Goal: Book appointment/travel/reservation

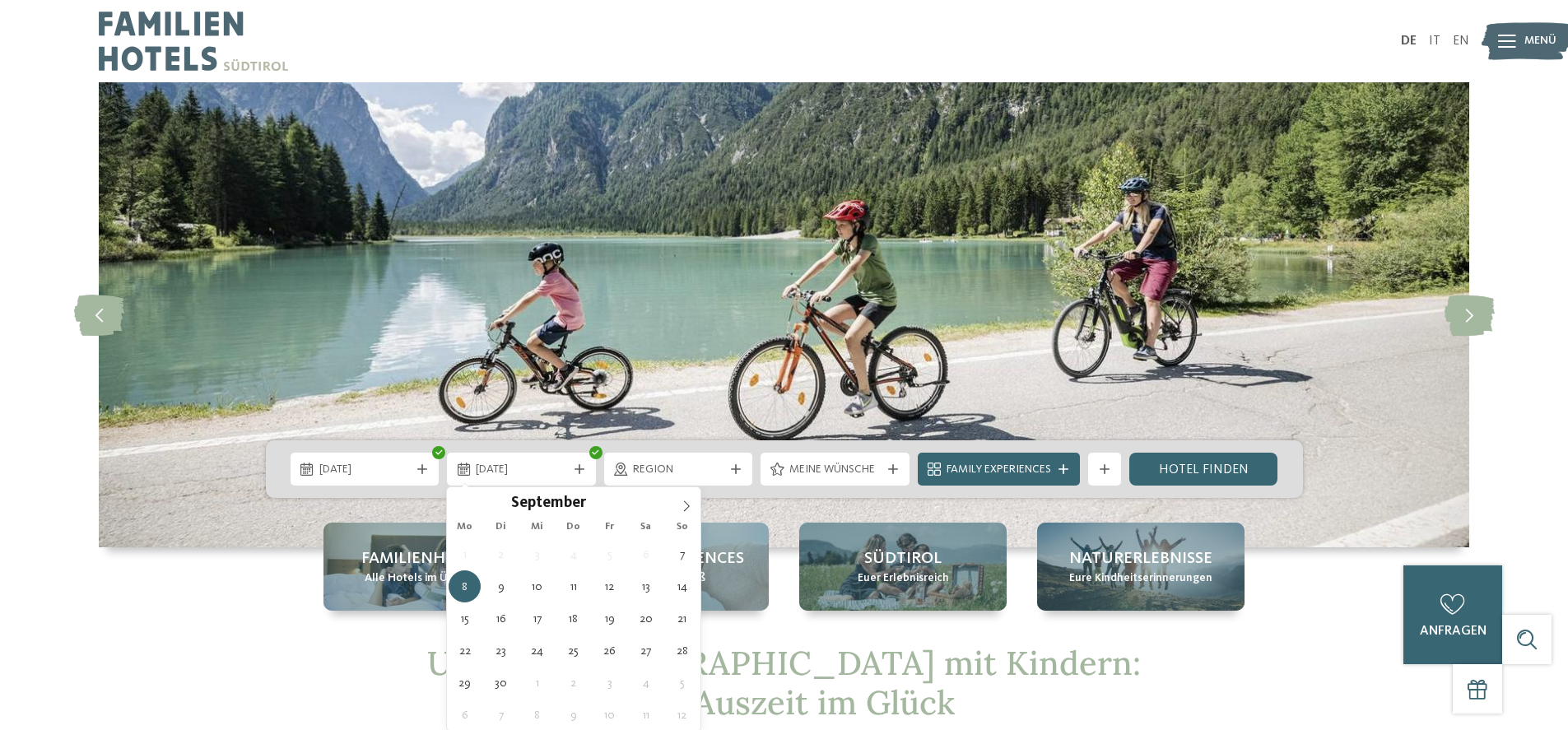
type div "[DATE]"
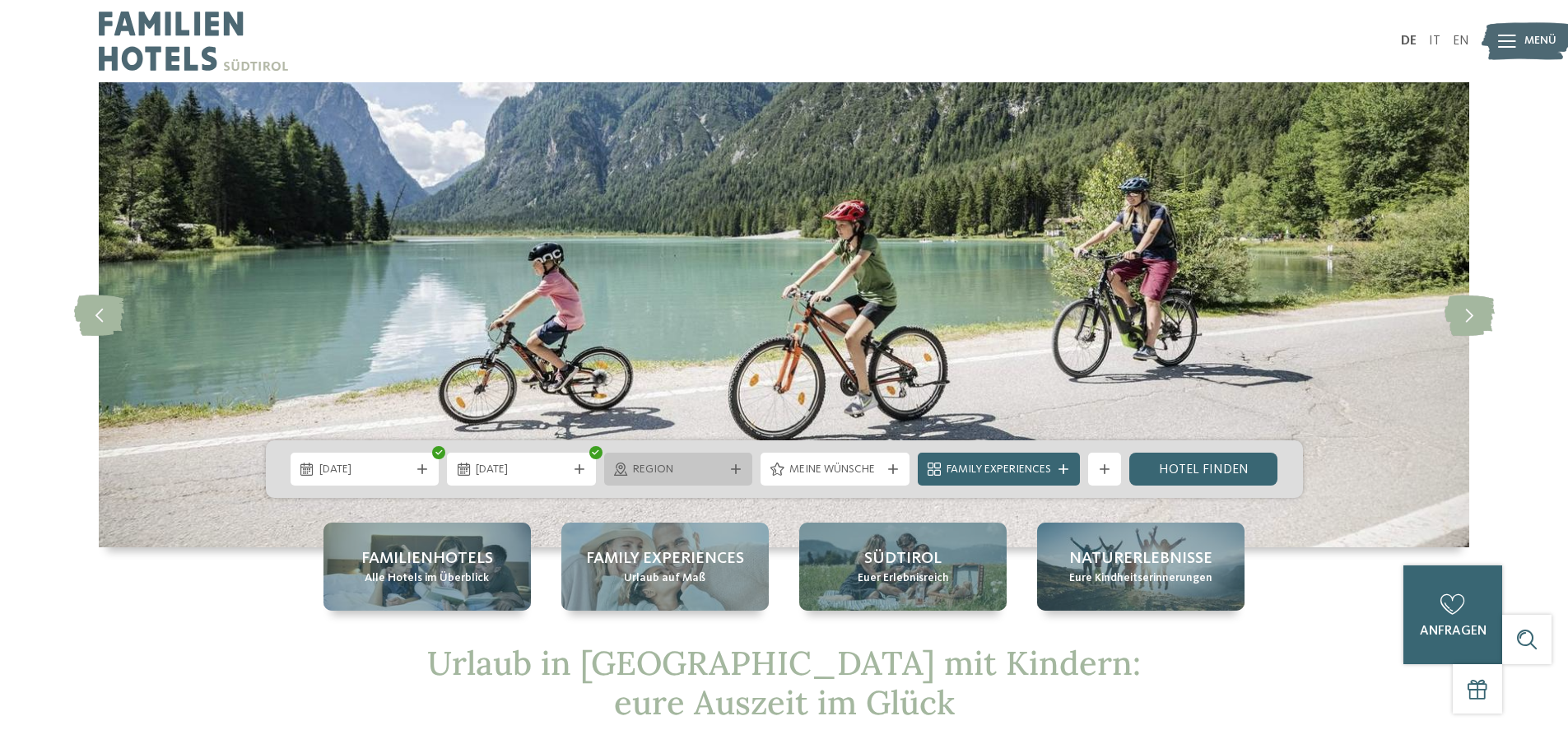
click at [715, 467] on span "Region" at bounding box center [679, 470] width 91 height 16
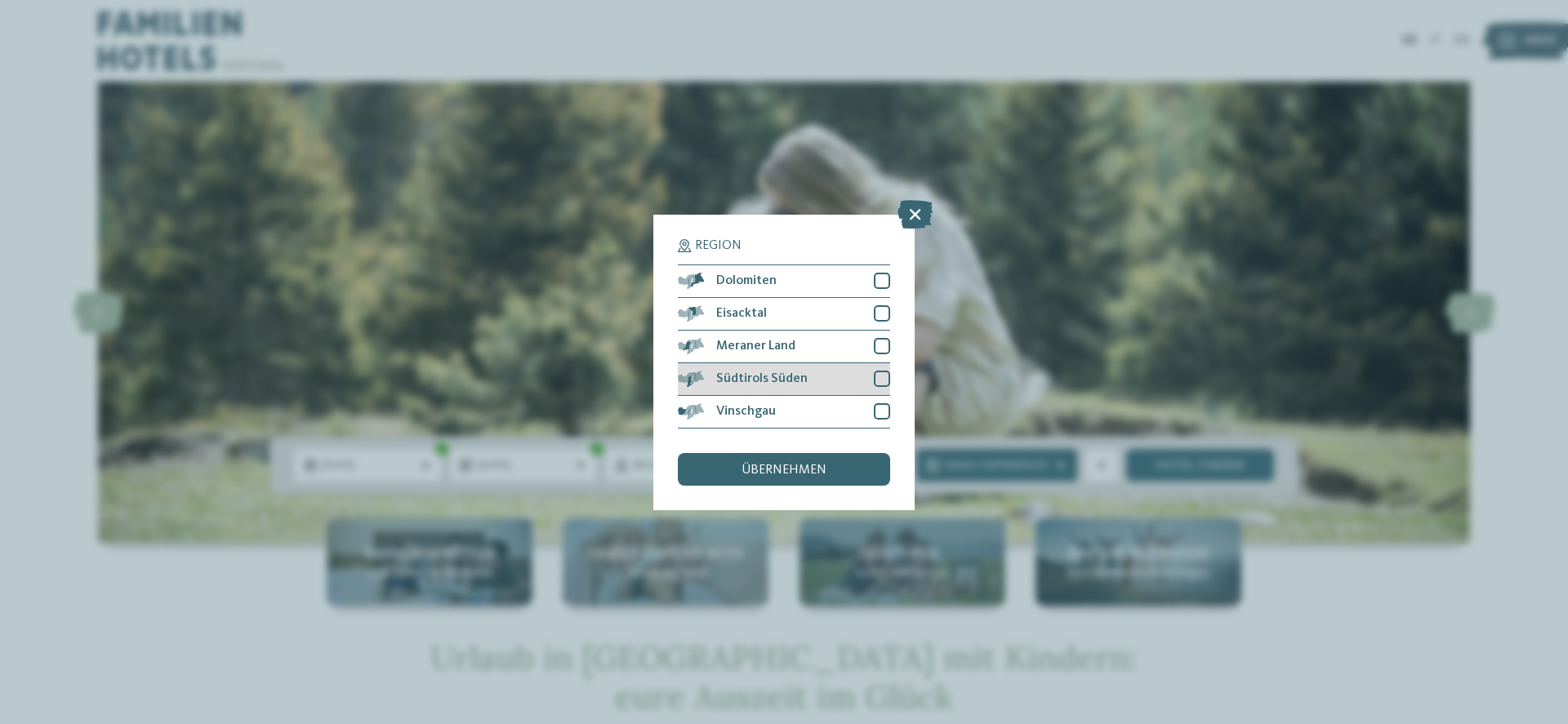
click at [872, 376] on div "Südtirols Süden" at bounding box center [784, 380] width 212 height 33
click at [802, 469] on span "übernehmen" at bounding box center [784, 470] width 85 height 13
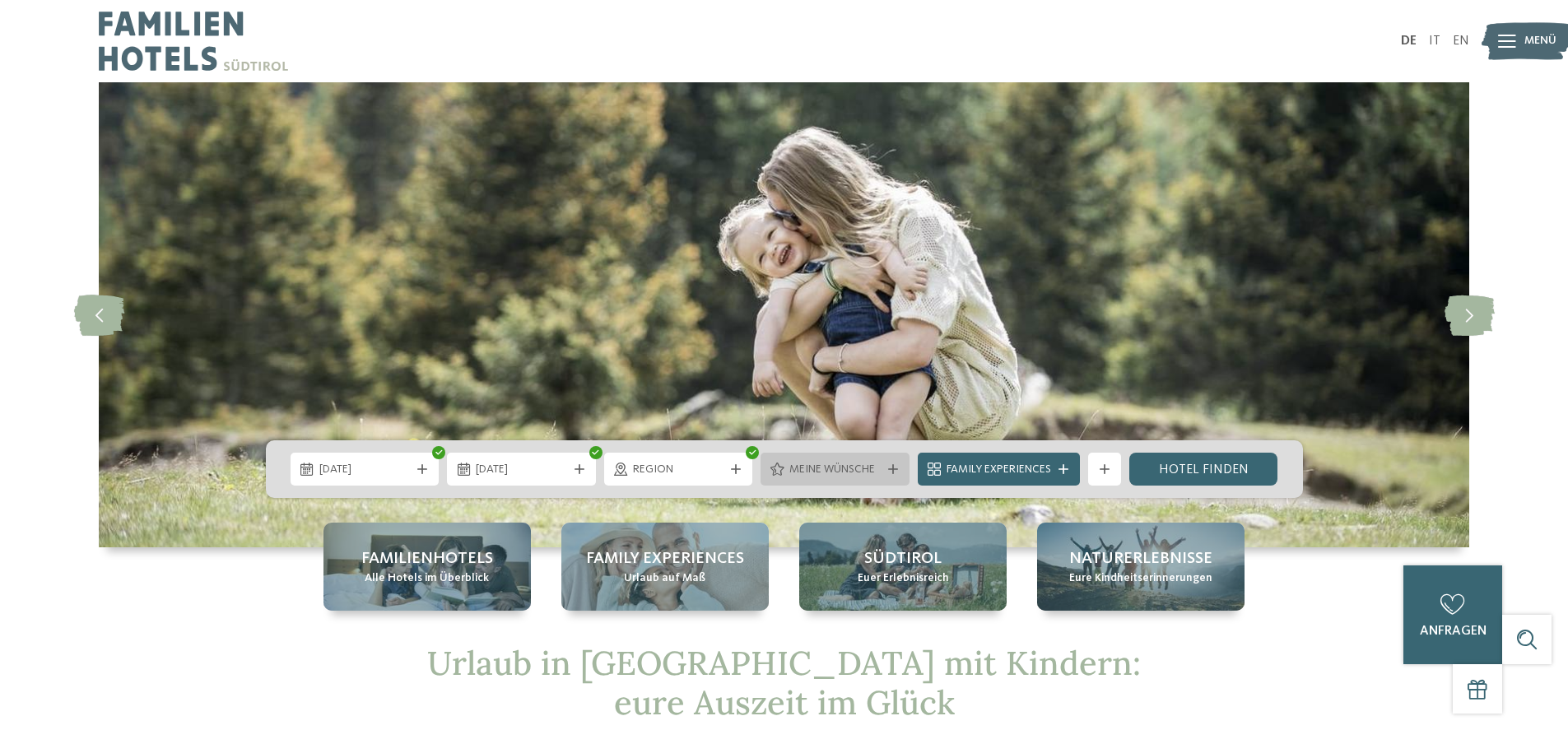
click at [866, 469] on span "Meine Wünsche" at bounding box center [835, 470] width 91 height 16
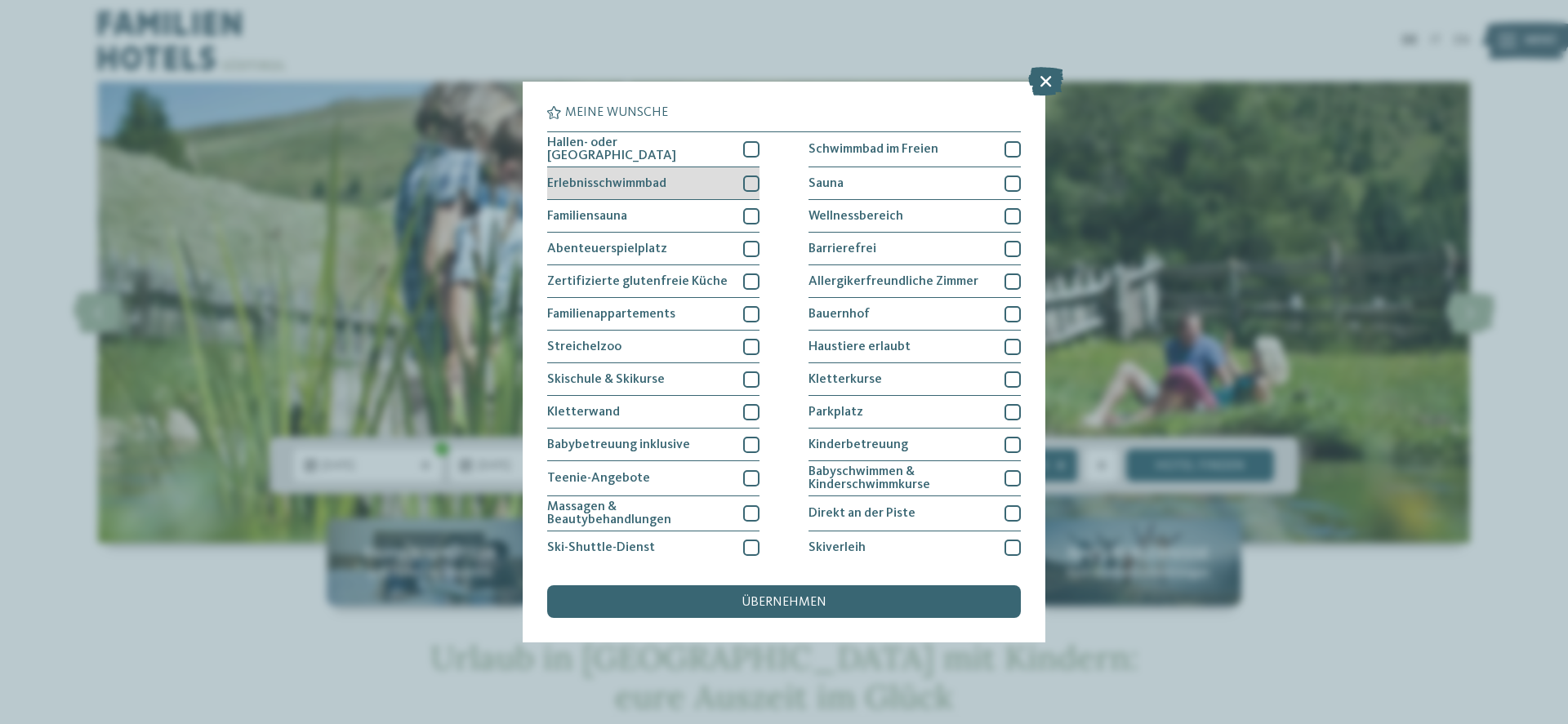
click at [737, 179] on div "Erlebnisschwimmbad" at bounding box center [653, 184] width 212 height 33
click at [744, 147] on div at bounding box center [751, 150] width 16 height 16
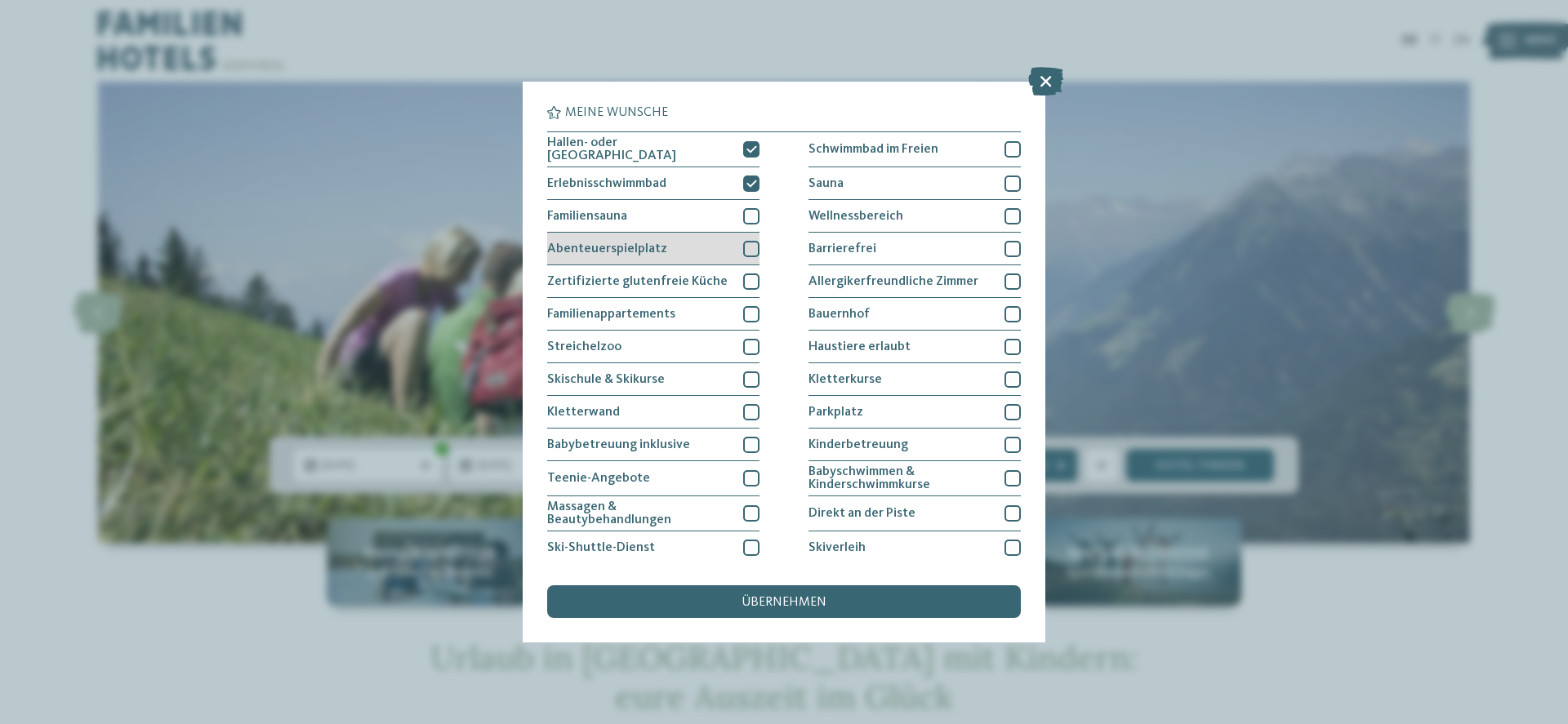
click at [745, 244] on div at bounding box center [751, 249] width 16 height 16
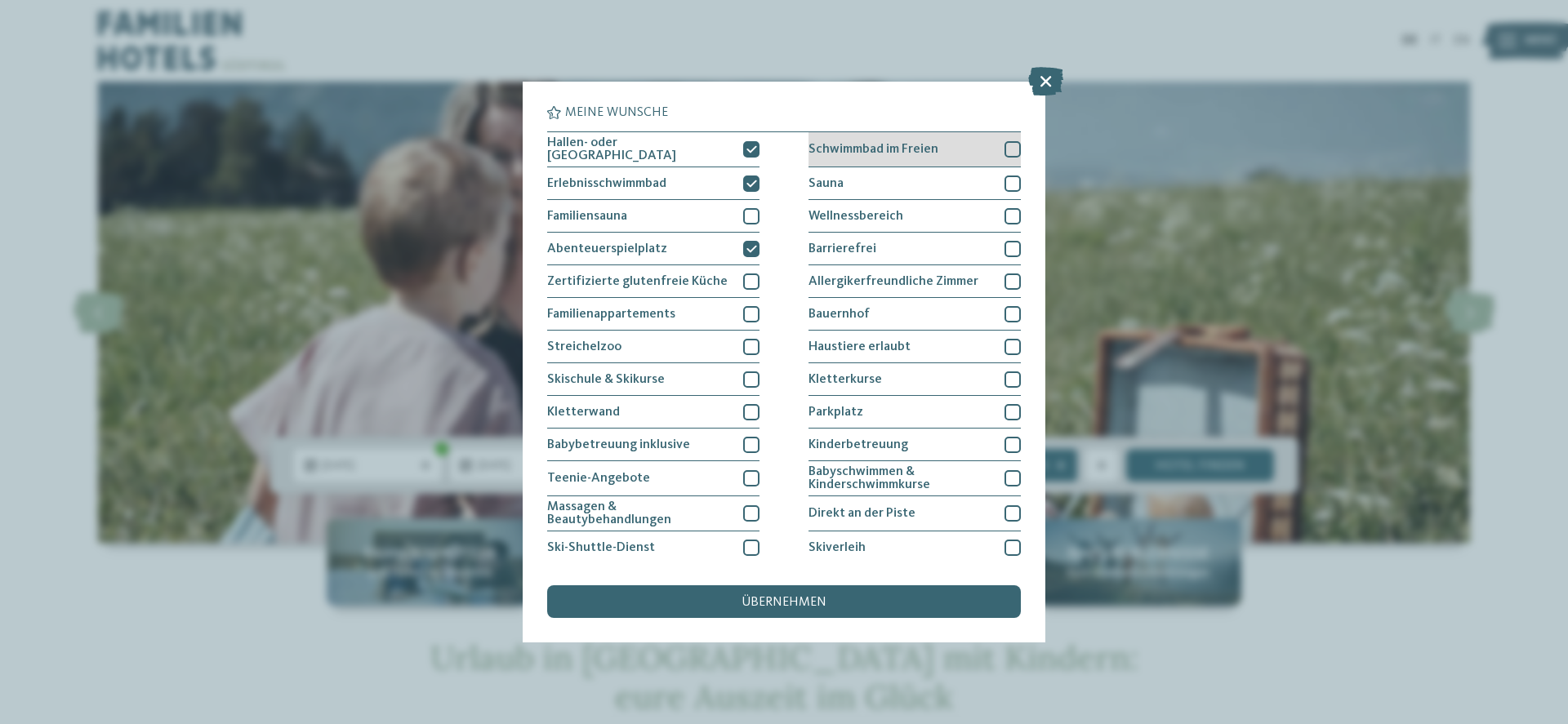
click at [1004, 150] on div at bounding box center [1012, 150] width 16 height 16
click at [1004, 220] on div at bounding box center [1012, 217] width 16 height 16
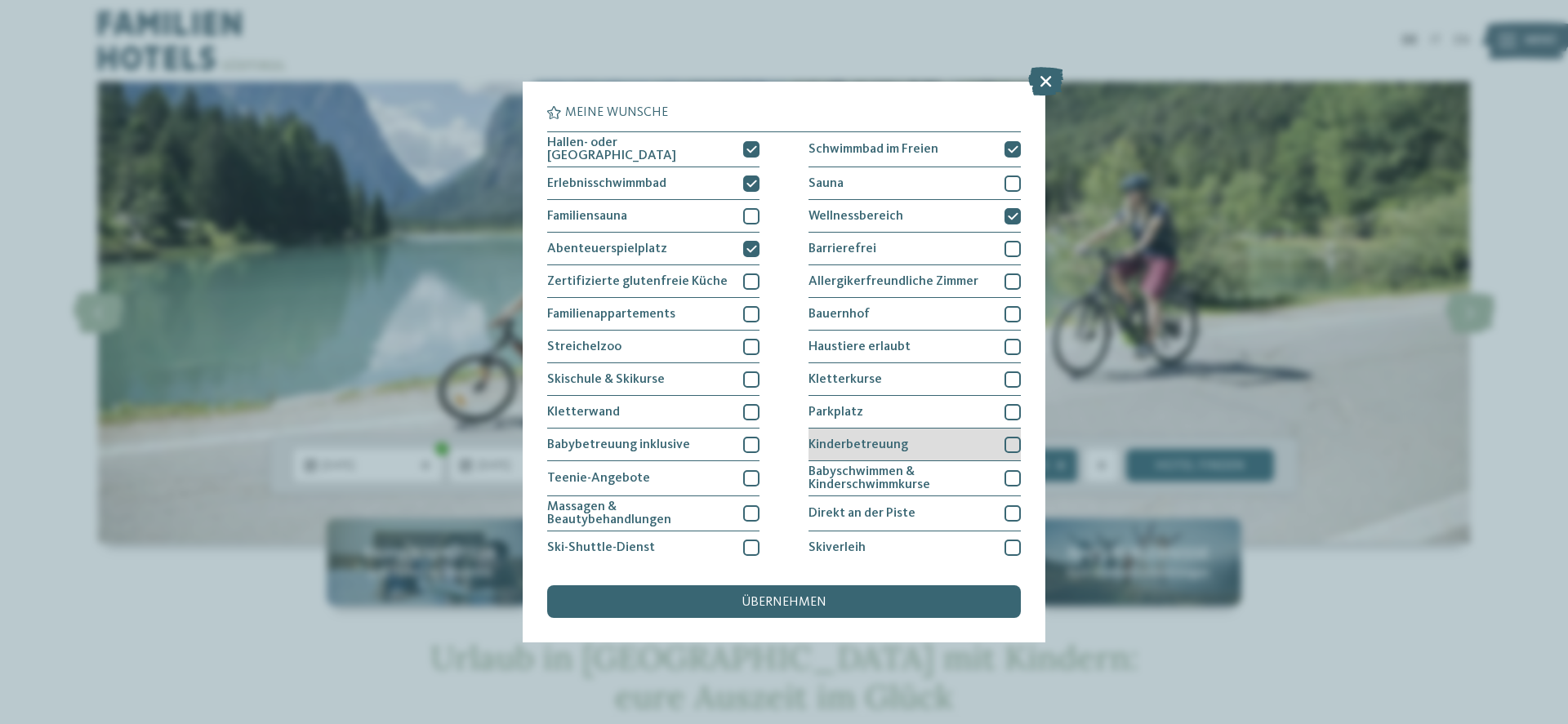
click at [969, 432] on div "Kinderbetreuung" at bounding box center [915, 445] width 212 height 33
click at [895, 598] on div "übernehmen" at bounding box center [784, 602] width 474 height 33
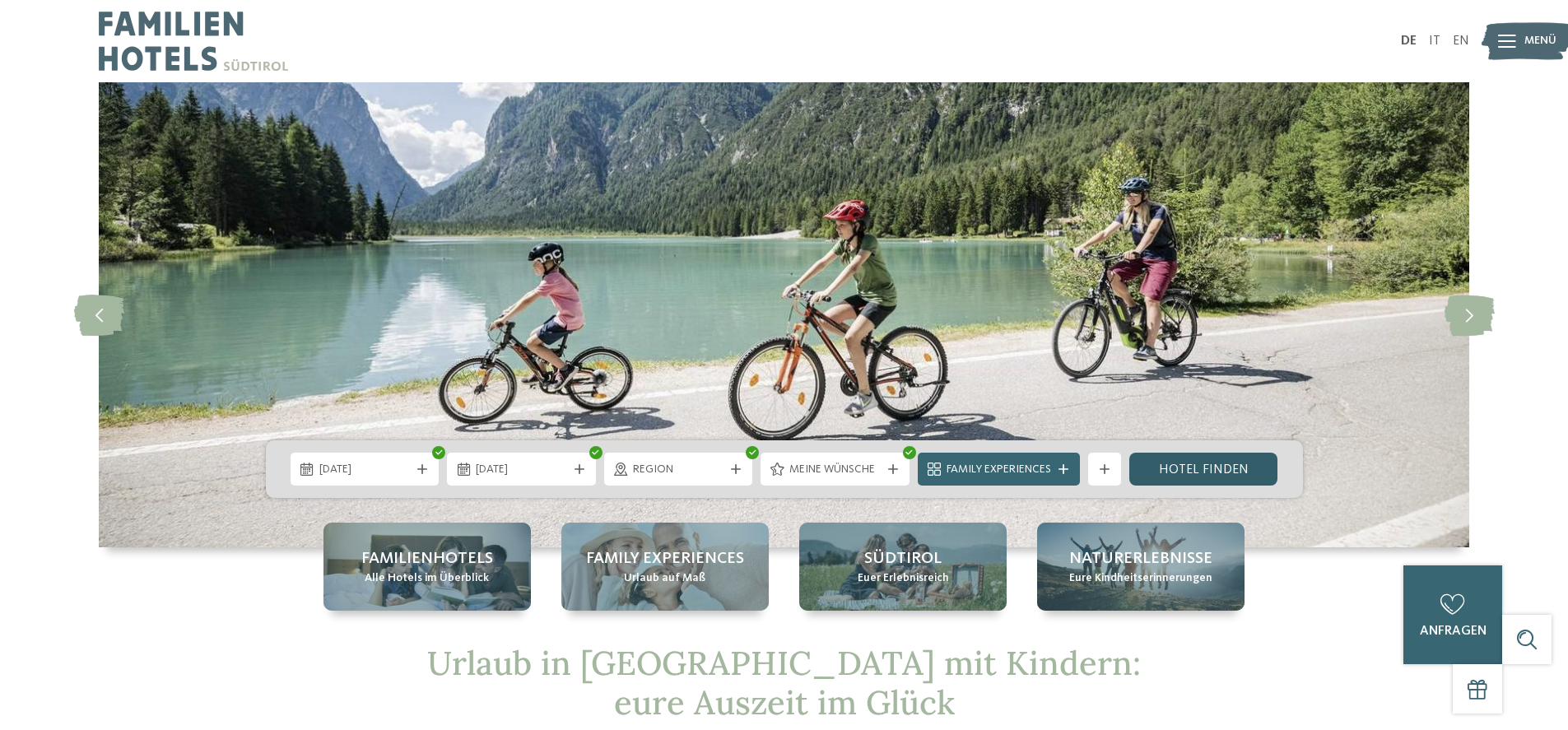
click at [1179, 470] on link "Hotel finden" at bounding box center [1203, 470] width 149 height 33
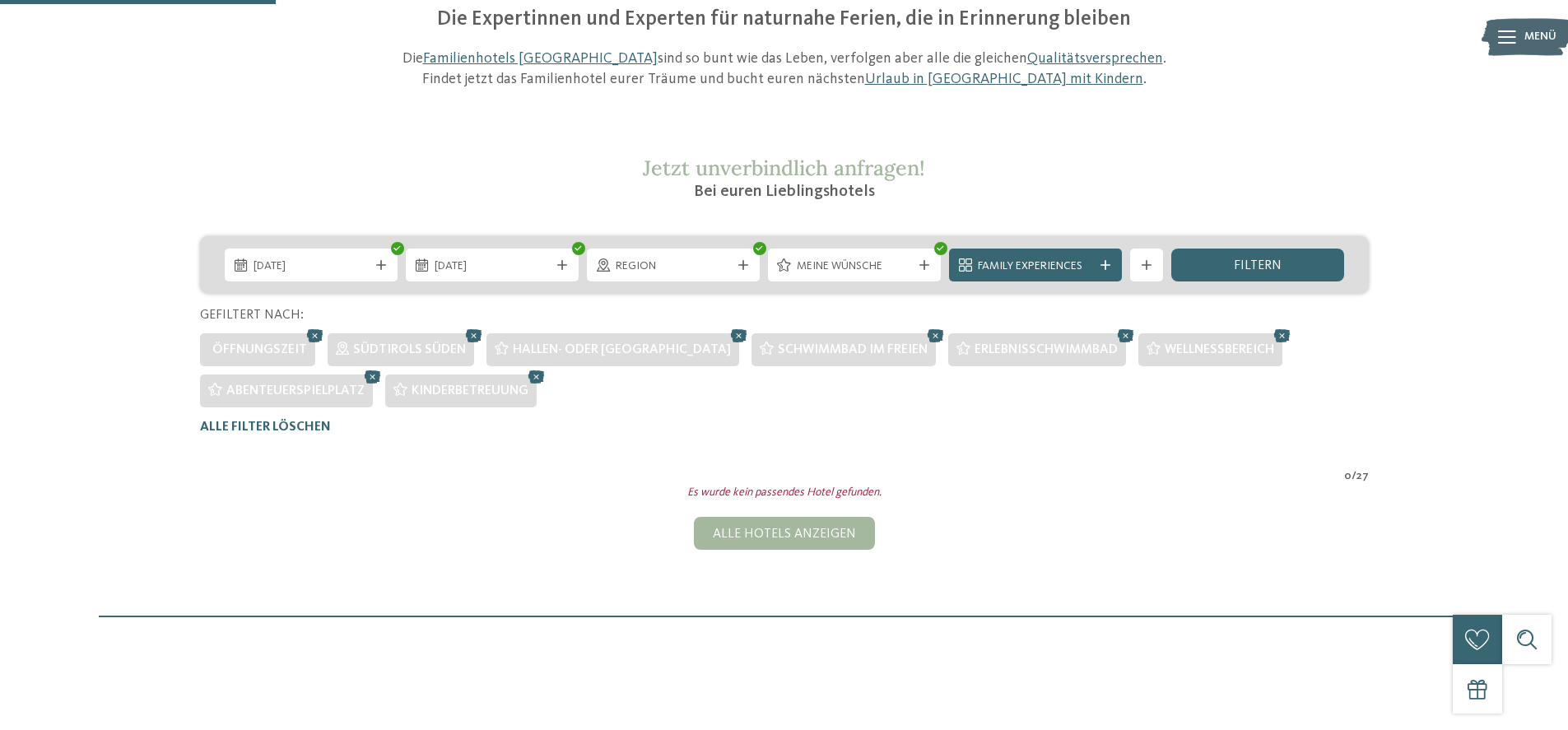
scroll to position [170, 0]
